Goal: Transaction & Acquisition: Purchase product/service

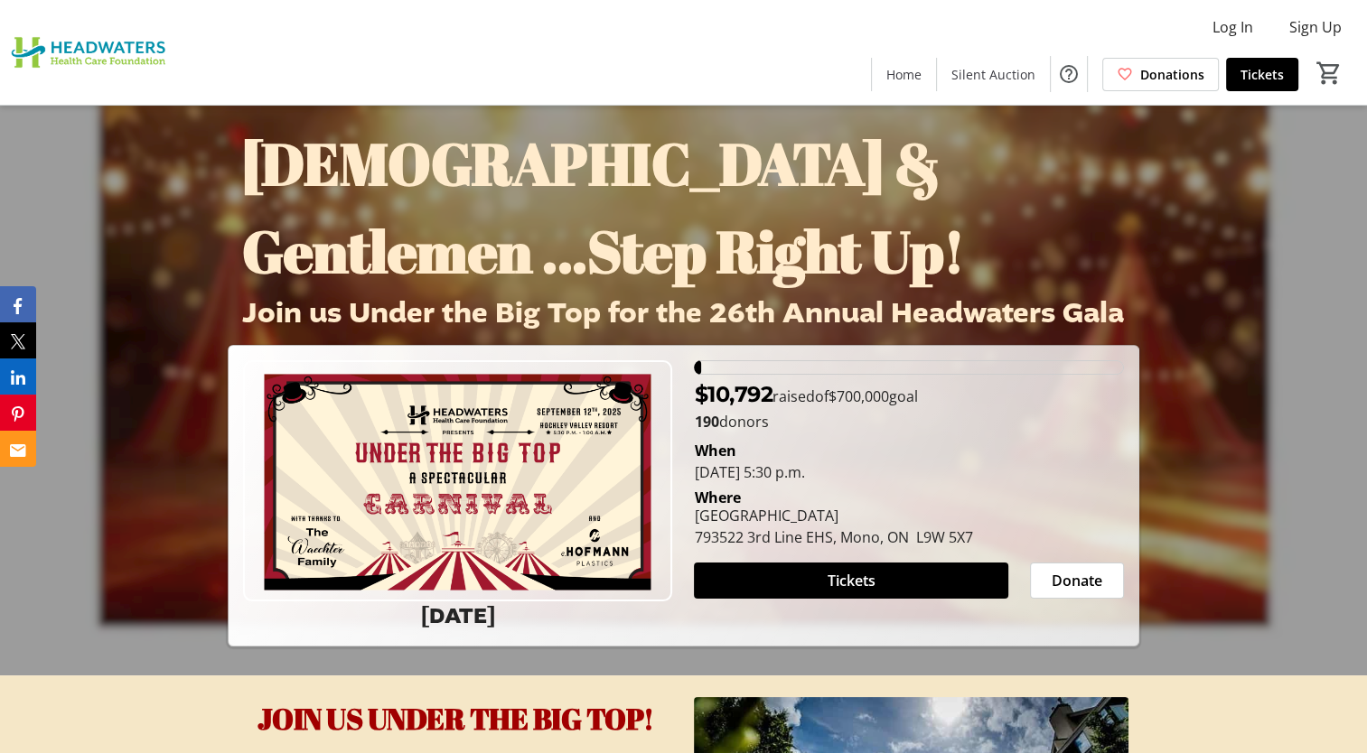
scroll to position [80, 0]
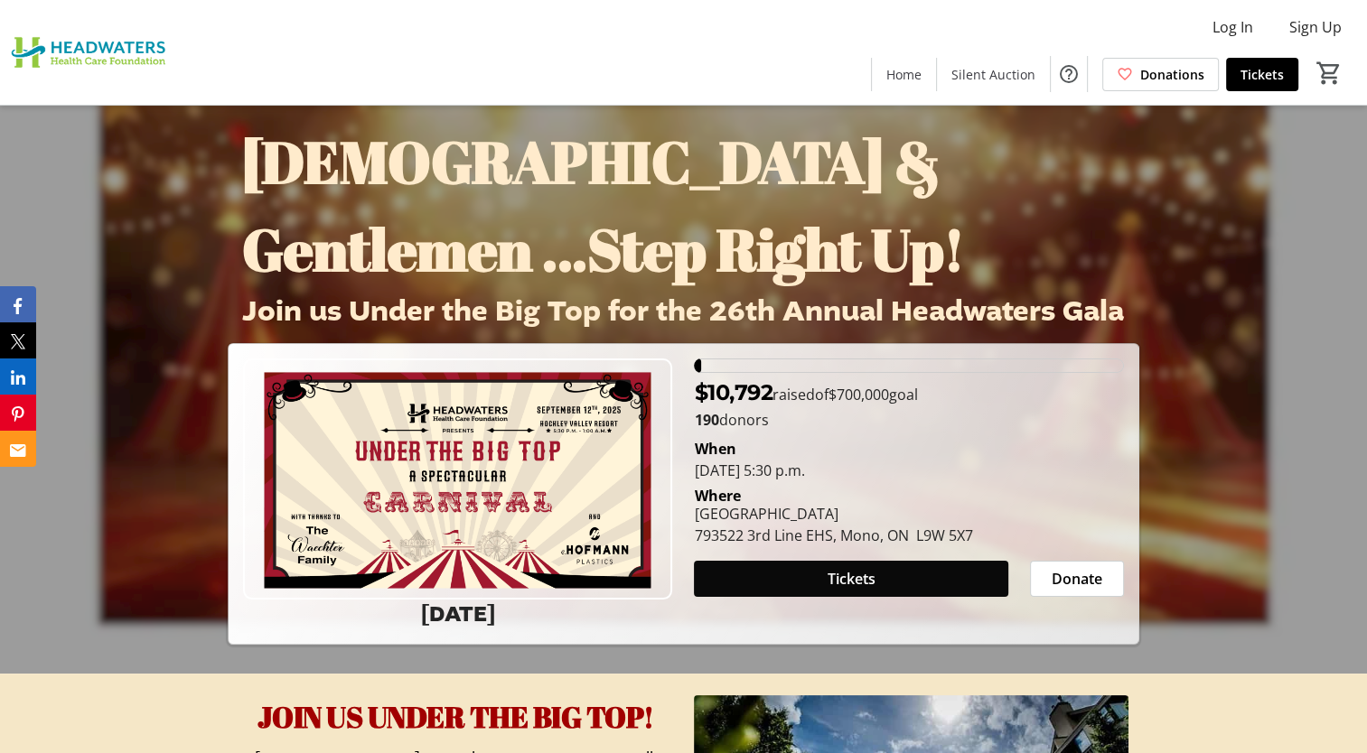
click at [788, 584] on span at bounding box center [851, 578] width 314 height 43
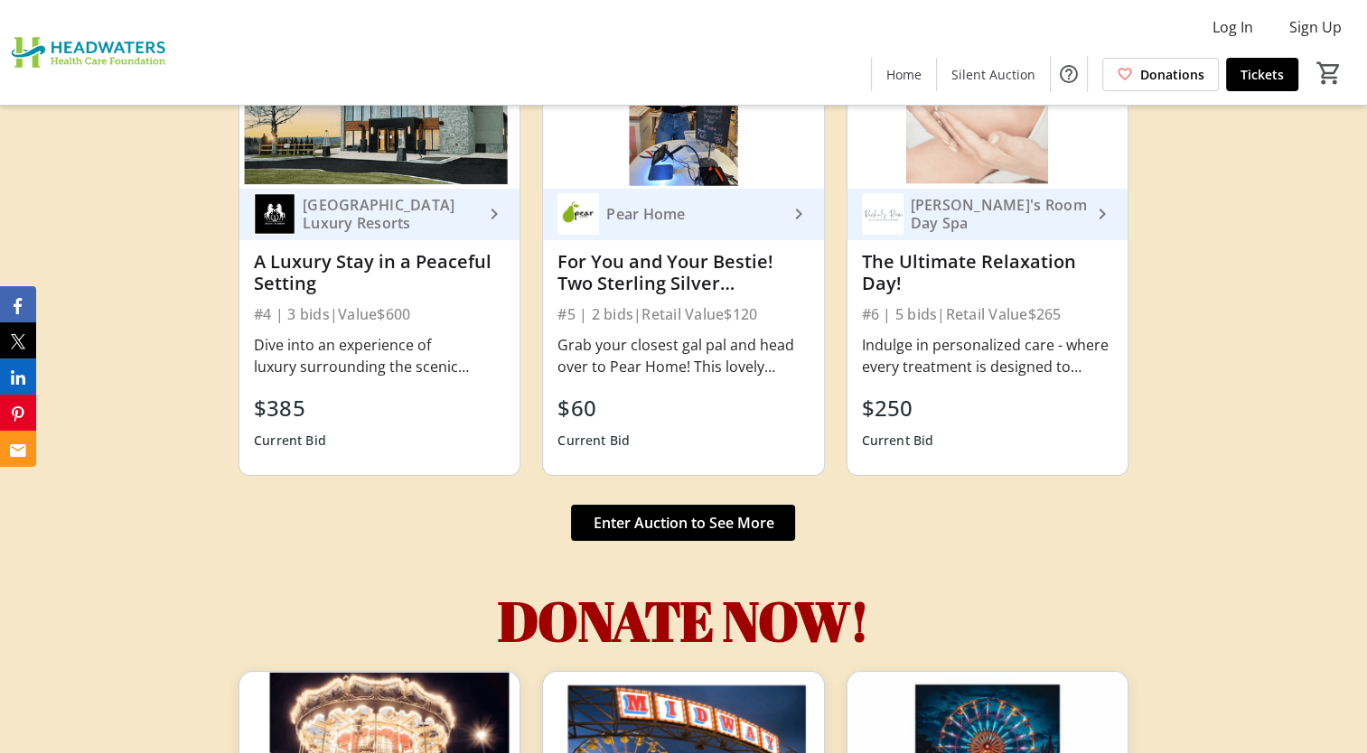
scroll to position [6086, 0]
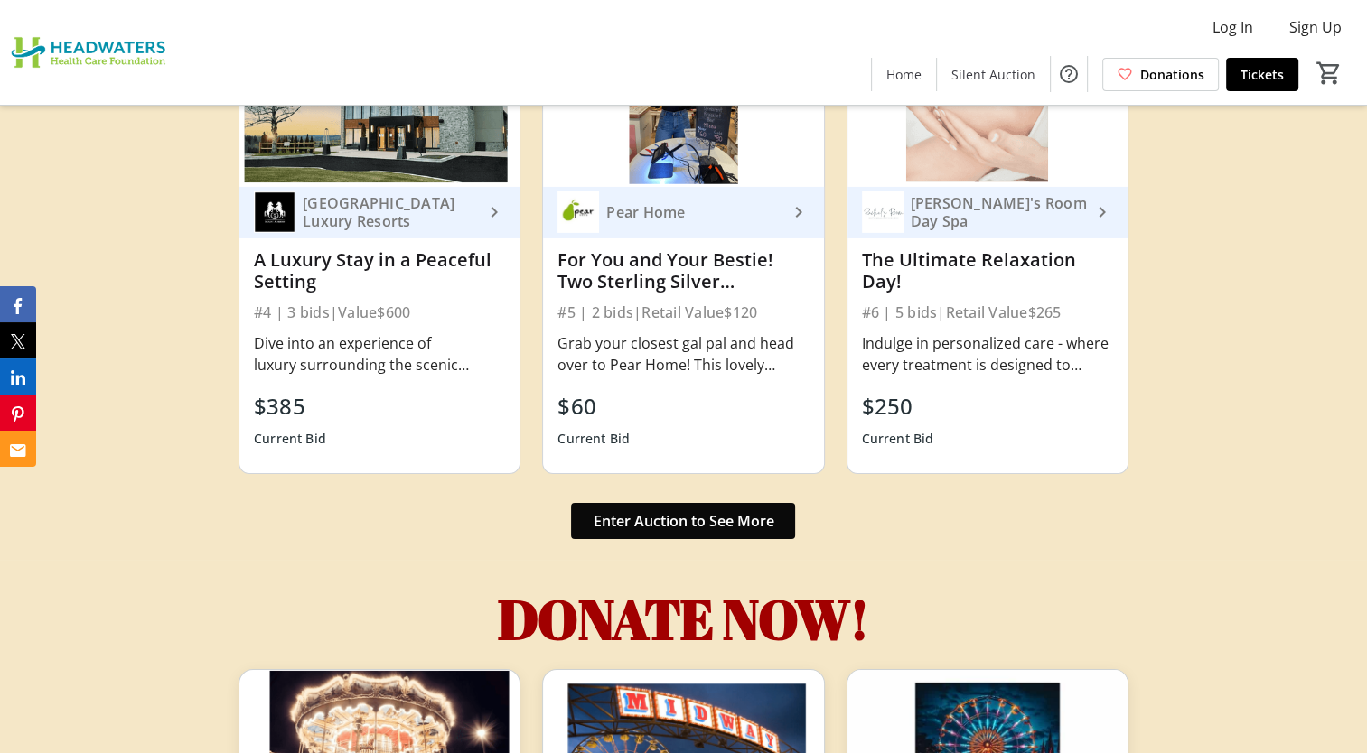
click at [715, 526] on span "Enter Auction to See More" at bounding box center [683, 521] width 181 height 22
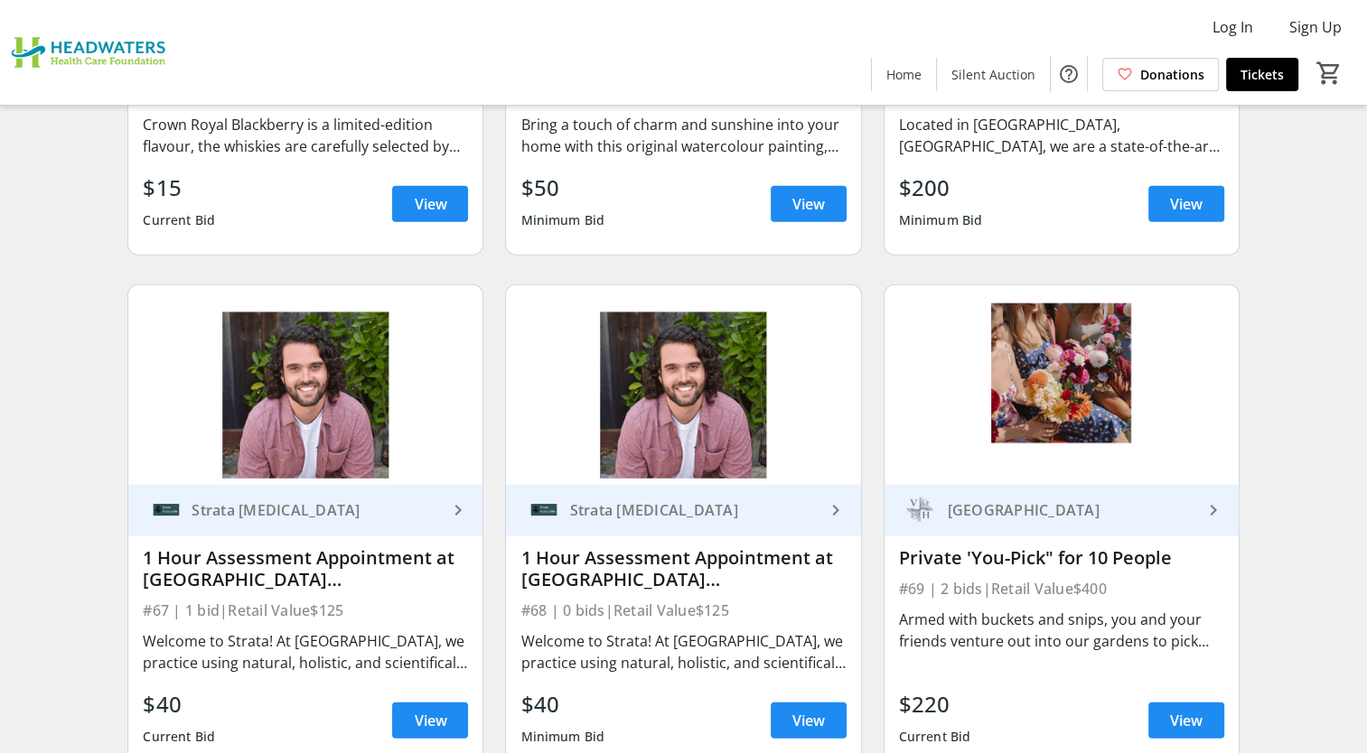
scroll to position [11225, 0]
click at [662, 501] on div "Strata [MEDICAL_DATA]" at bounding box center [693, 510] width 262 height 18
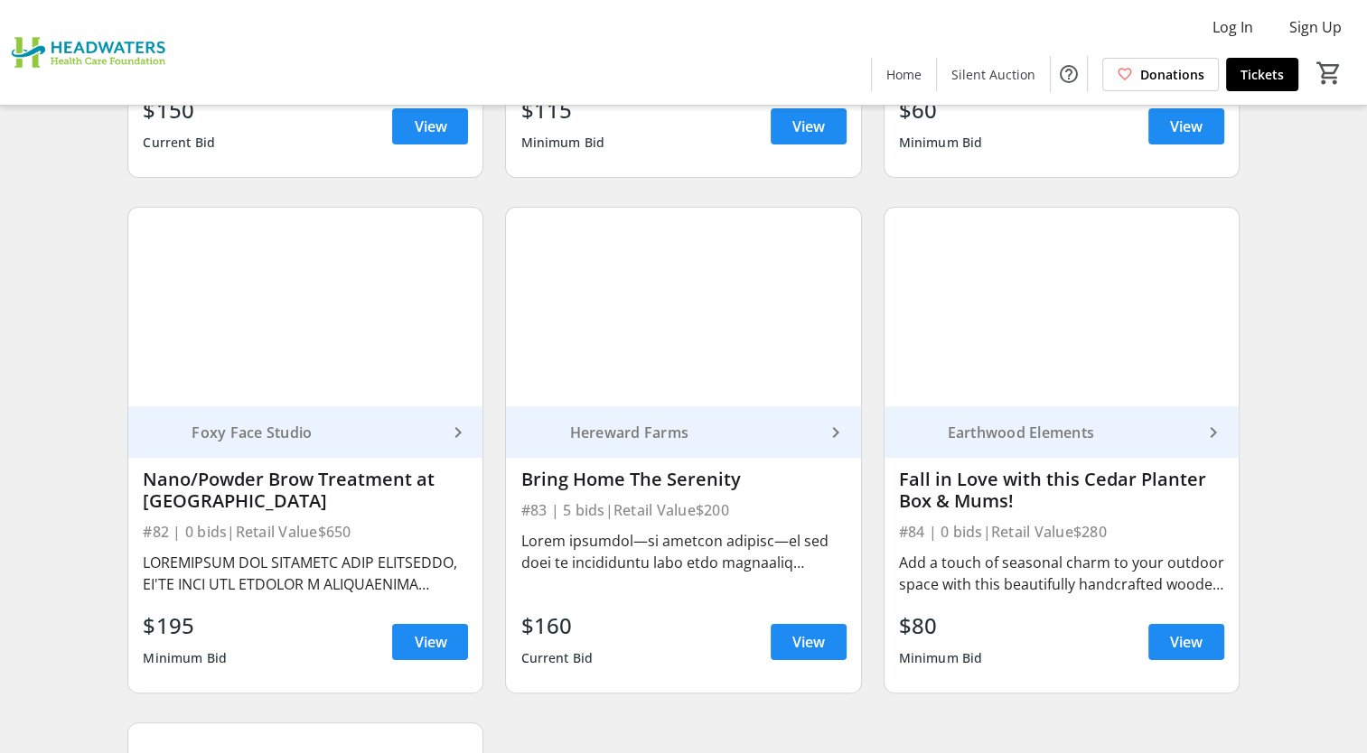
scroll to position [13845, 0]
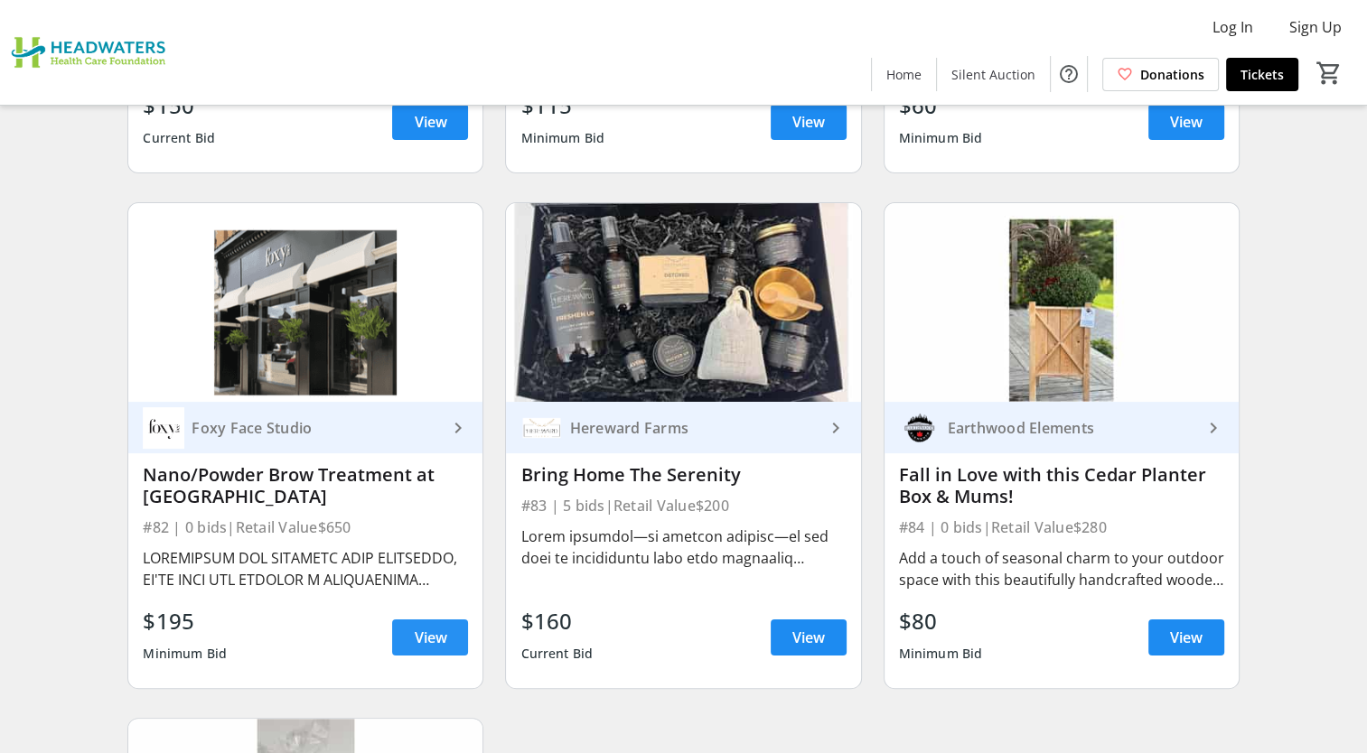
click at [439, 627] on span "View" at bounding box center [430, 638] width 33 height 22
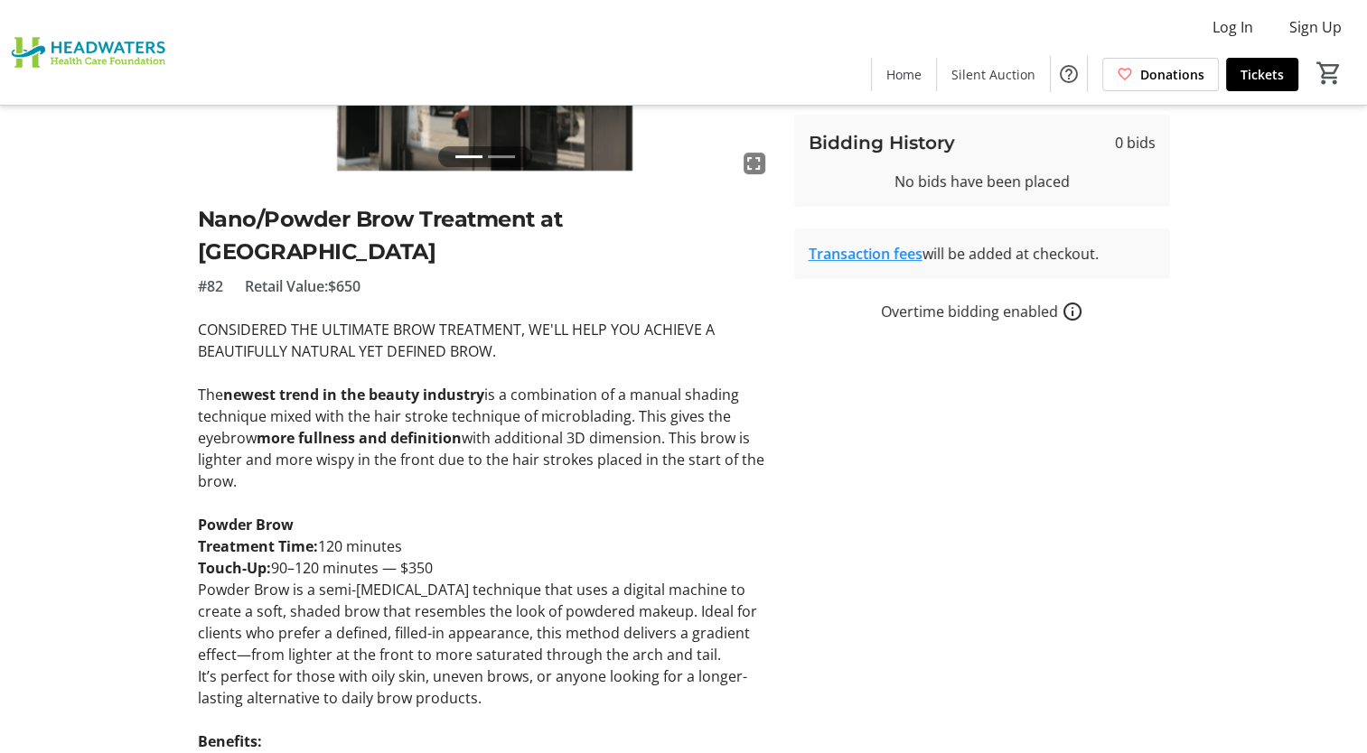
scroll to position [312, 0]
